Goal: Task Accomplishment & Management: Manage account settings

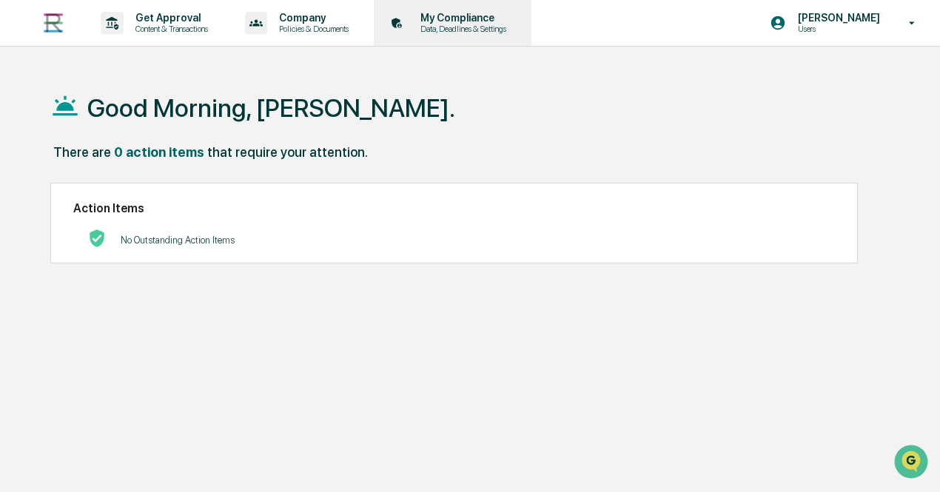
click at [459, 37] on div "My Compliance Data, Deadlines & Settings" at bounding box center [451, 23] width 143 height 46
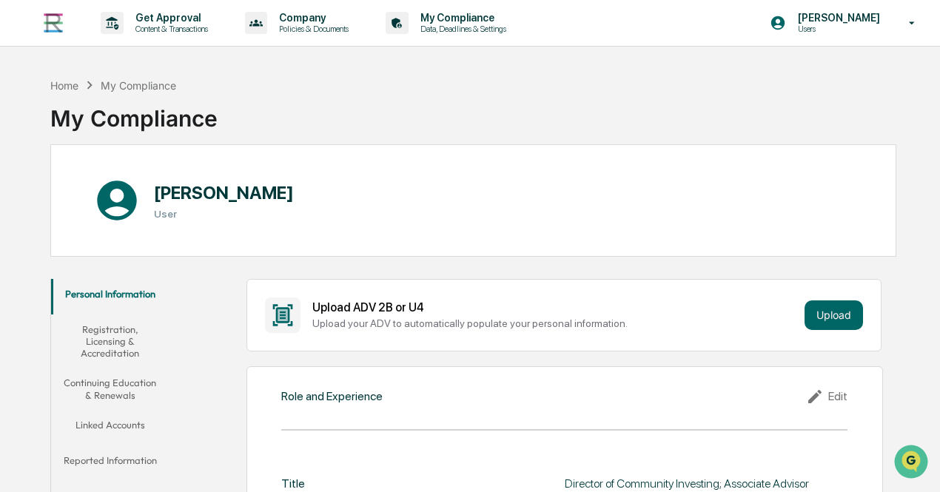
click at [125, 386] on button "Continuing Education & Renewals" at bounding box center [110, 389] width 118 height 42
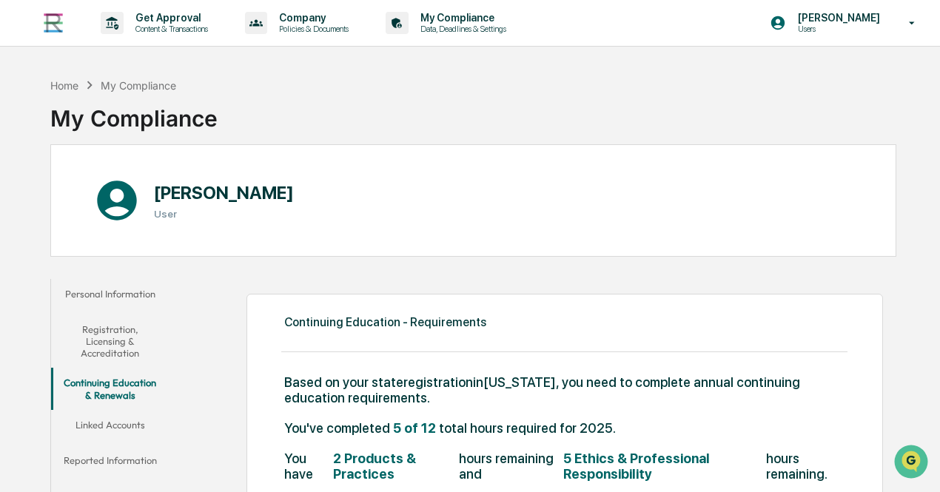
drag, startPoint x: 945, startPoint y: 89, endPoint x: 937, endPoint y: 95, distance: 10.0
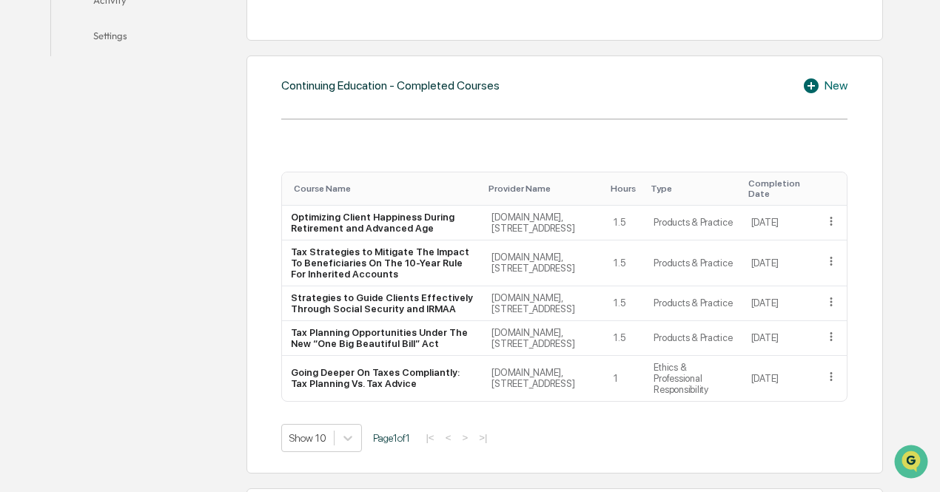
scroll to position [490, 0]
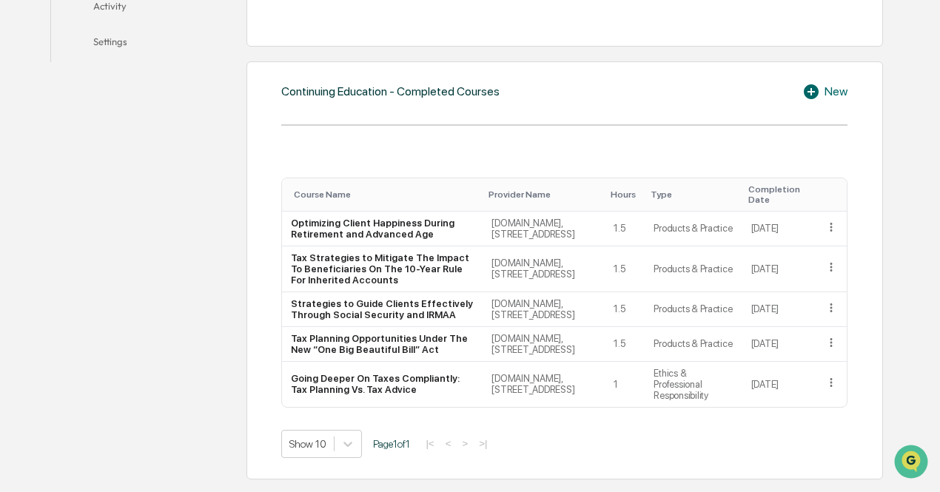
click at [811, 87] on icon at bounding box center [811, 91] width 15 height 15
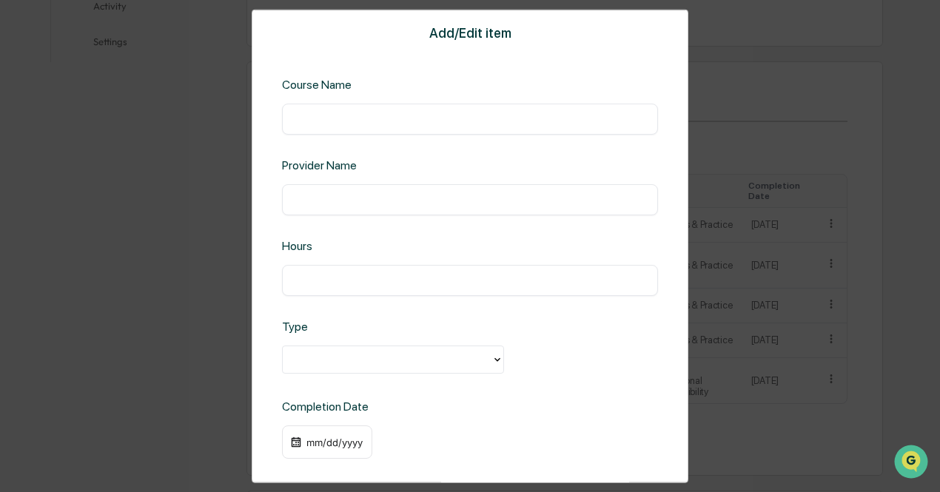
click at [366, 121] on input "text" at bounding box center [470, 118] width 354 height 15
paste input "**********"
type input "**********"
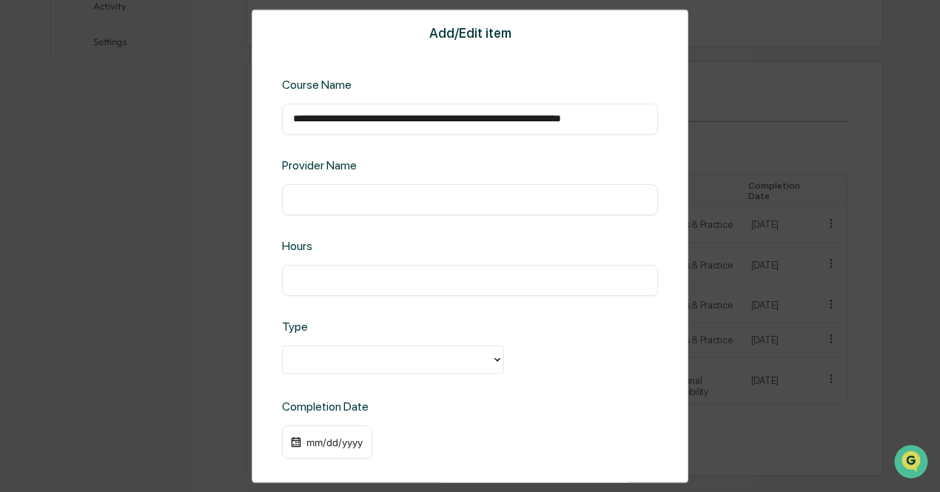
click at [328, 206] on input "text" at bounding box center [470, 199] width 354 height 15
type input "**********"
click at [353, 280] on input "text" at bounding box center [470, 279] width 354 height 15
type input "*"
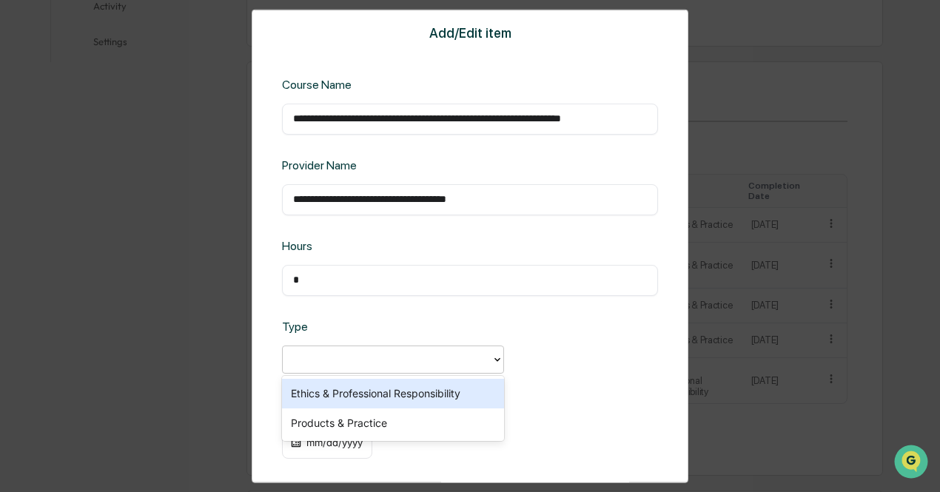
click at [313, 363] on div at bounding box center [387, 359] width 194 height 17
click at [316, 401] on div "Ethics & Professional Responsibility" at bounding box center [393, 394] width 222 height 30
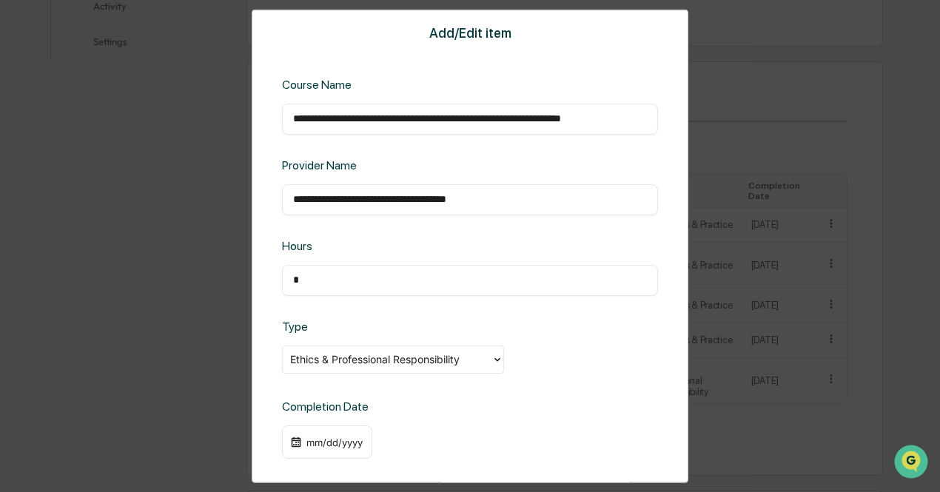
click at [318, 437] on div "mm/dd/yyyy" at bounding box center [334, 442] width 59 height 12
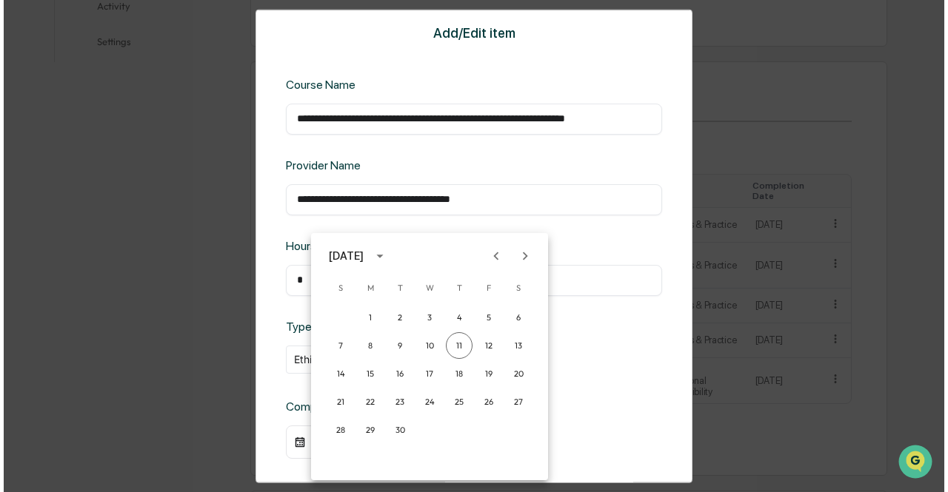
scroll to position [490, 0]
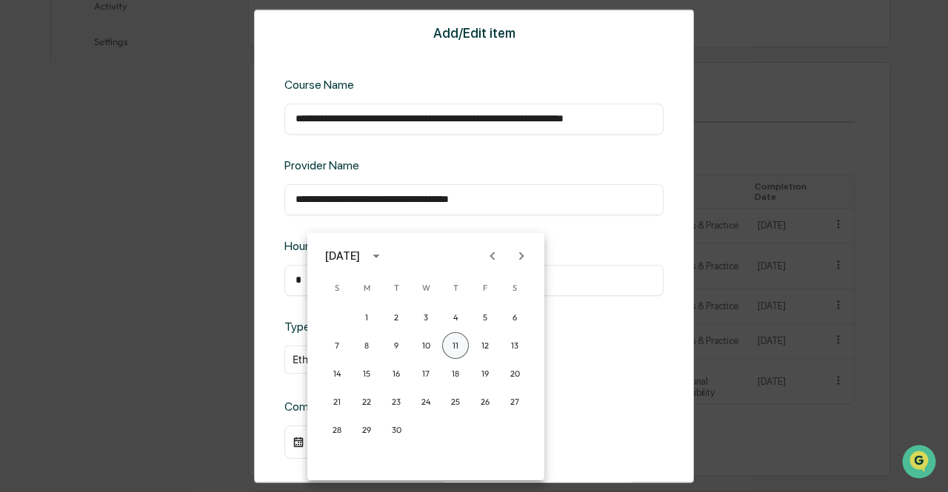
click at [456, 349] on button "11" at bounding box center [455, 345] width 27 height 27
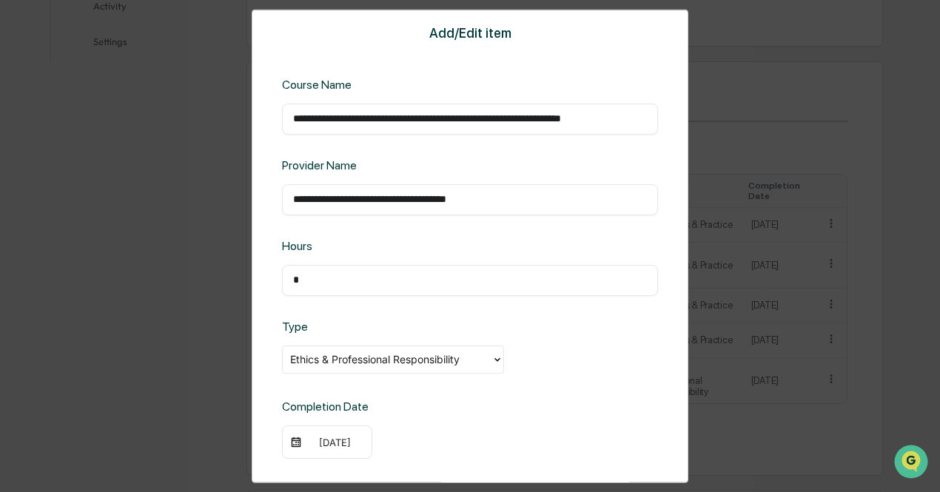
scroll to position [62, 0]
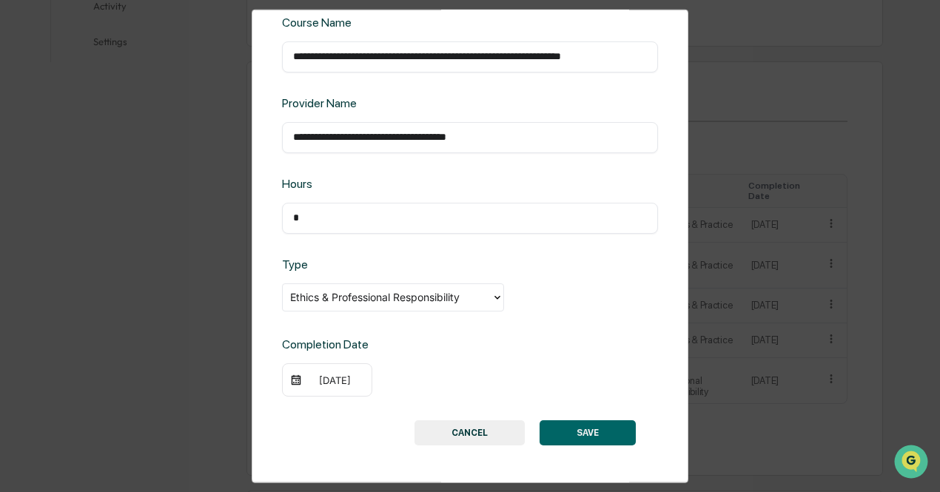
click at [606, 429] on button "SAVE" at bounding box center [588, 432] width 96 height 25
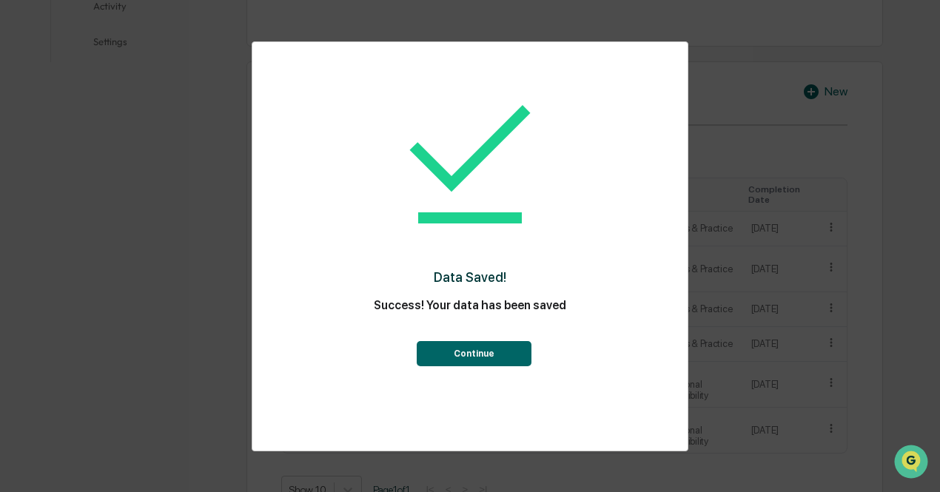
click at [489, 359] on button "Continue" at bounding box center [474, 353] width 115 height 25
